Goal: Check status: Check status

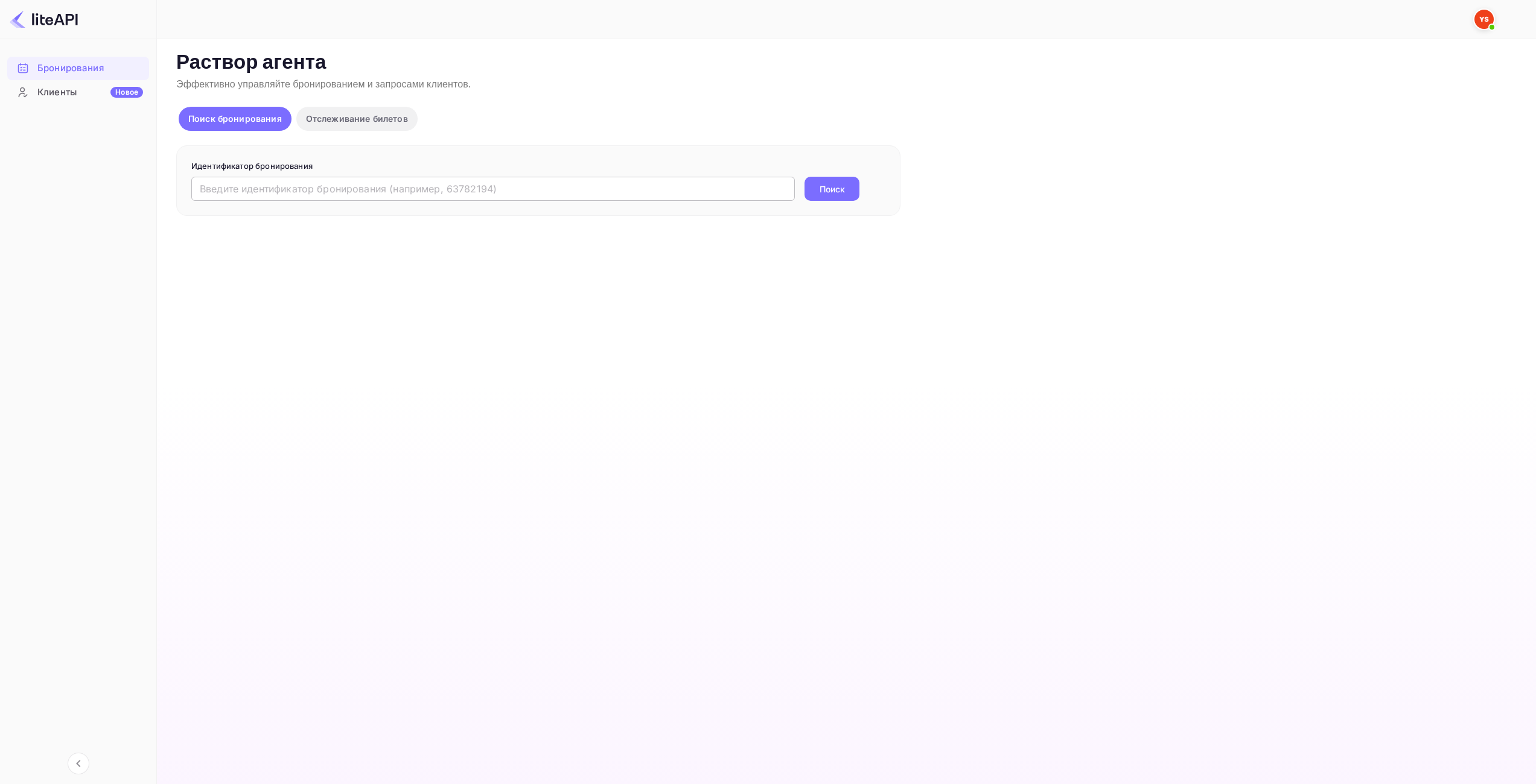
click at [474, 186] on input "text" at bounding box center [492, 189] width 603 height 24
paste input "9332807"
type input "9332807"
click at [845, 188] on ya-tr-span "Поиск" at bounding box center [832, 189] width 25 height 13
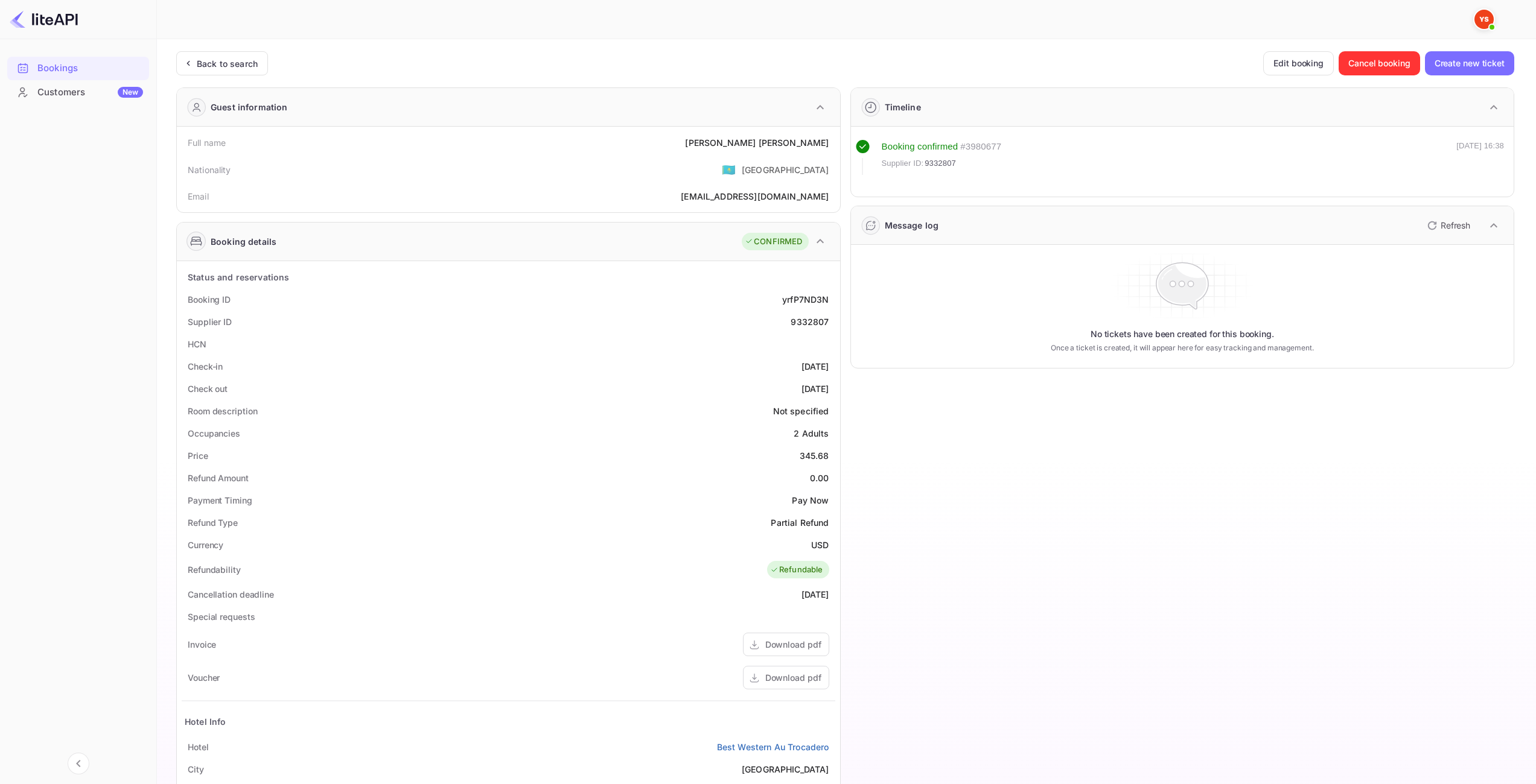
click at [811, 453] on div "345.68" at bounding box center [814, 455] width 29 height 13
copy div "345.68"
click at [823, 543] on div "USD" at bounding box center [819, 545] width 17 height 13
click at [824, 543] on div "USD" at bounding box center [819, 545] width 17 height 13
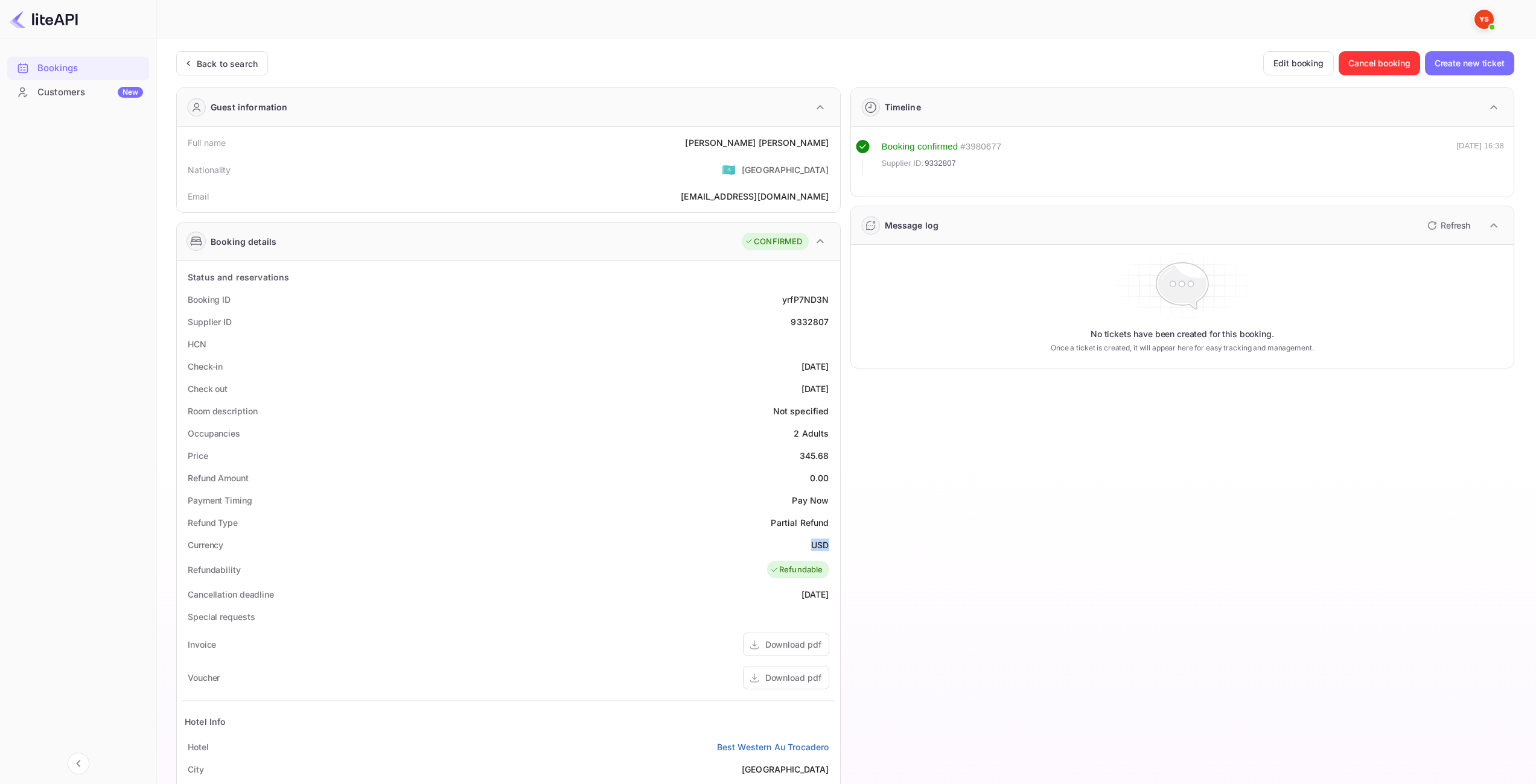
copy div "USD"
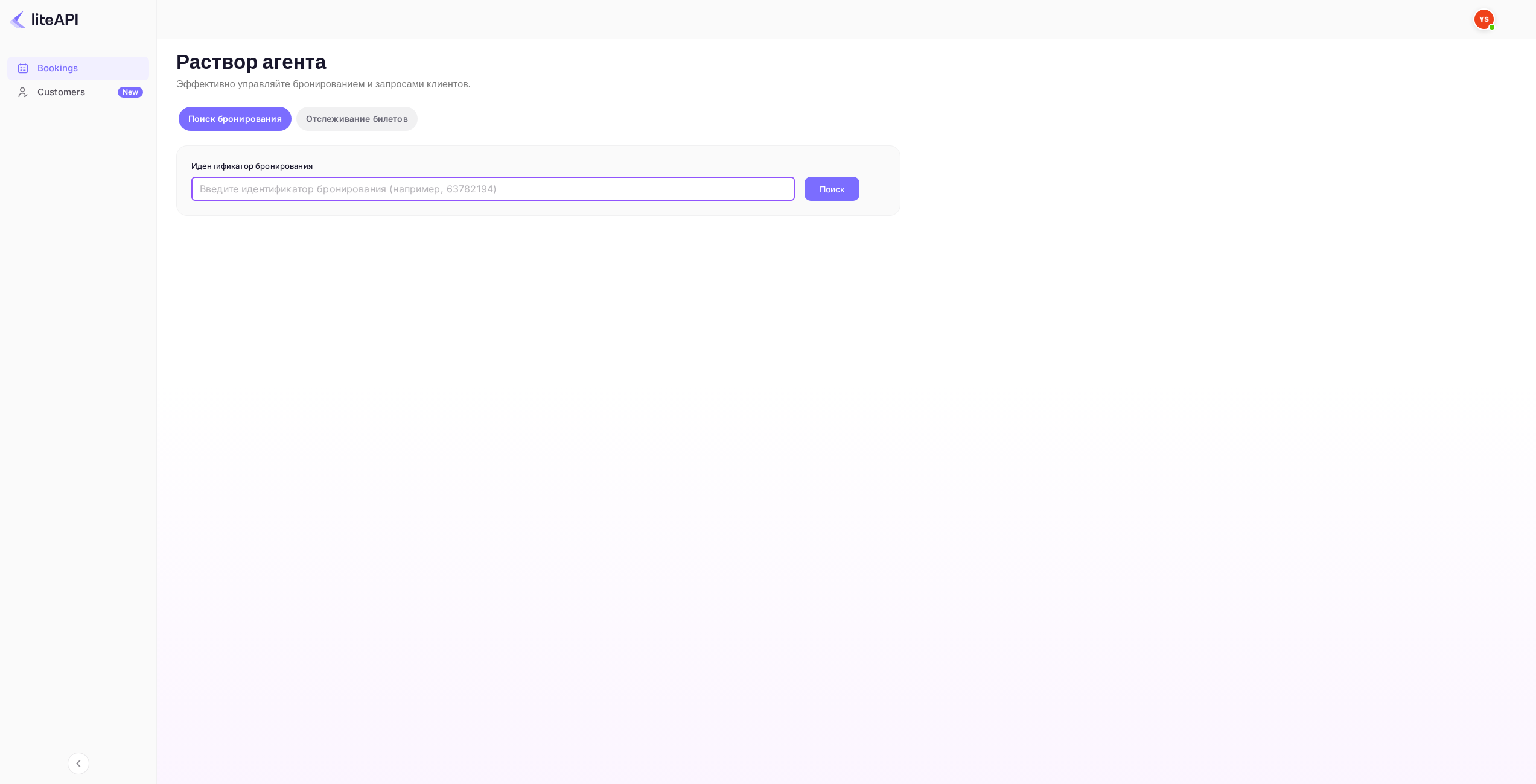
click at [505, 187] on input "text" at bounding box center [492, 189] width 603 height 24
paste input "9333112"
type input "9333112"
click at [822, 184] on ya-tr-span "Поиск" at bounding box center [832, 189] width 25 height 13
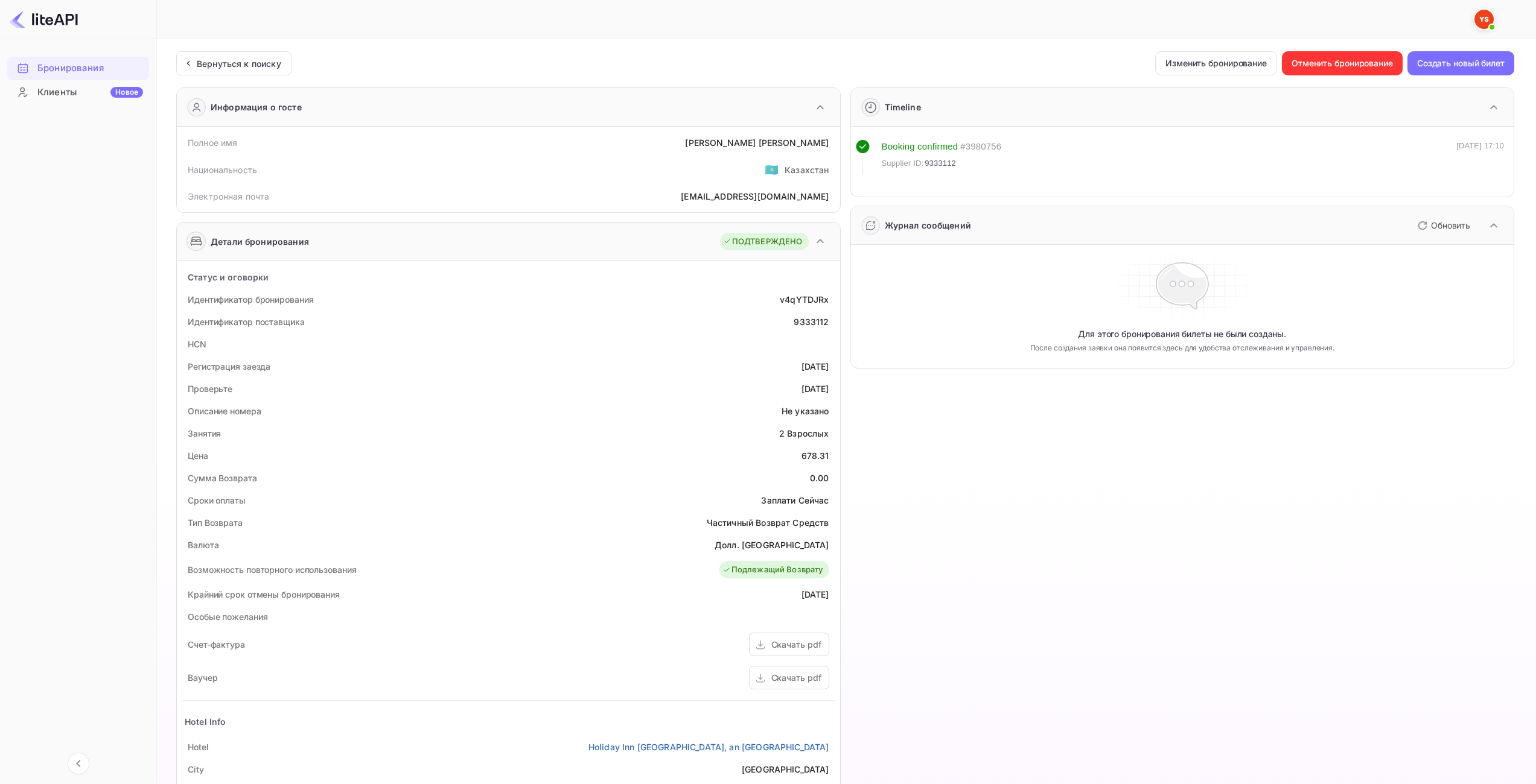
click at [812, 451] on div "678.31" at bounding box center [815, 455] width 28 height 13
copy div "678.31"
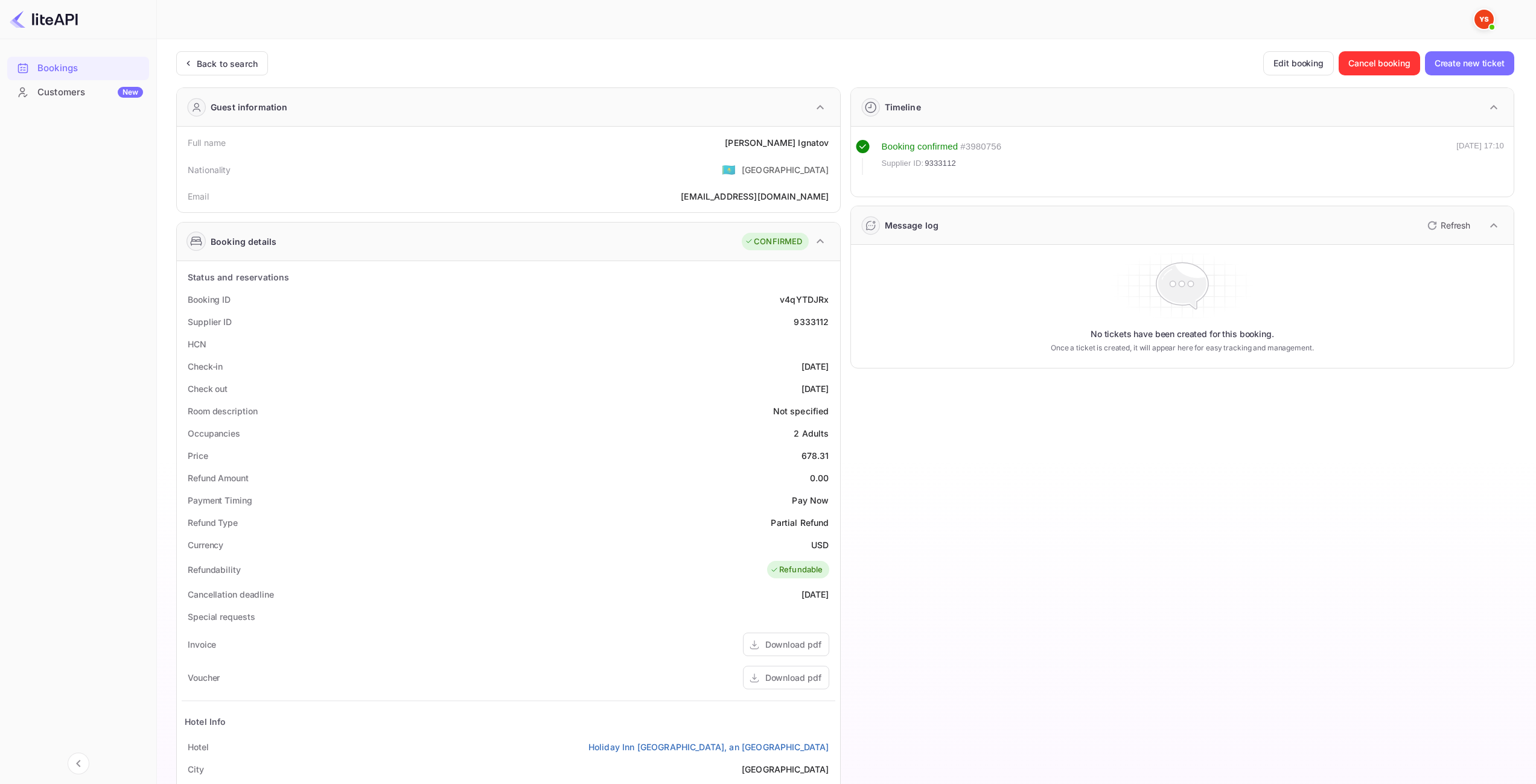
click at [819, 547] on ya-tr-span "USD" at bounding box center [819, 545] width 17 height 10
copy ya-tr-span "USD"
